Goal: Task Accomplishment & Management: Manage account settings

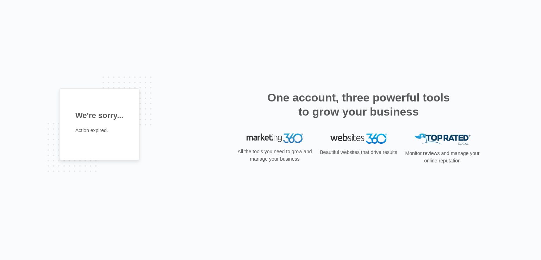
click at [95, 132] on p "Action expired." at bounding box center [99, 130] width 48 height 7
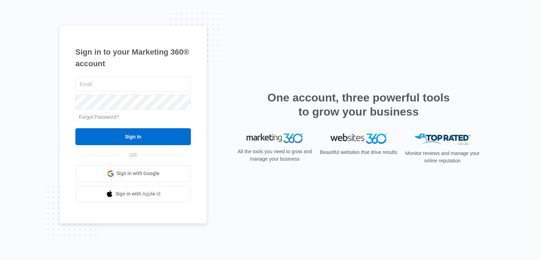
type input "dillon@borofrva.com"
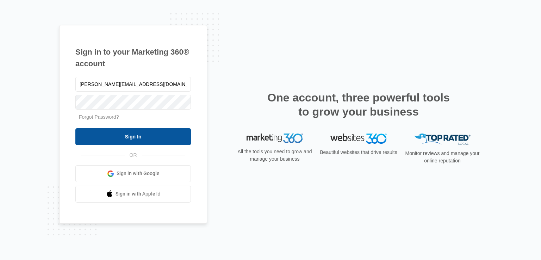
click at [147, 132] on input "Sign In" at bounding box center [132, 136] width 115 height 17
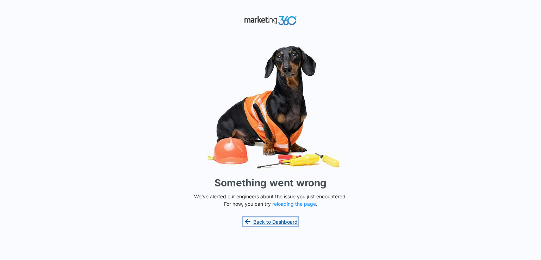
click at [274, 220] on link "Back to Dashboard" at bounding box center [270, 221] width 54 height 8
click at [288, 205] on button "reloading the page" at bounding box center [294, 204] width 44 height 6
click at [273, 221] on link "Back to Dashboard" at bounding box center [270, 221] width 54 height 8
click at [261, 23] on img at bounding box center [270, 20] width 53 height 12
drag, startPoint x: 275, startPoint y: 21, endPoint x: 293, endPoint y: 20, distance: 17.6
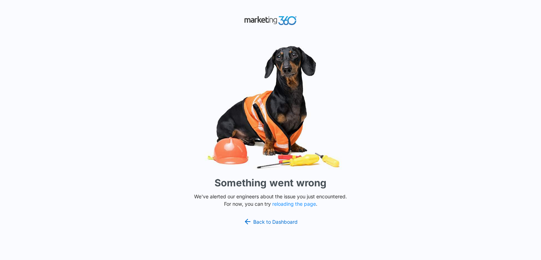
click at [276, 21] on img at bounding box center [270, 20] width 53 height 12
click at [303, 205] on button "reloading the page" at bounding box center [294, 204] width 44 height 6
